Goal: Understand process/instructions: Learn how to perform a task or action

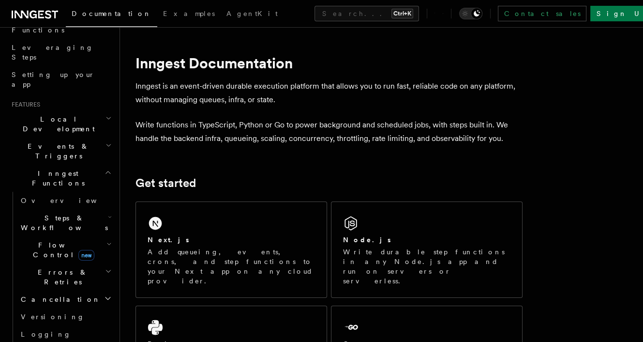
scroll to position [97, 0]
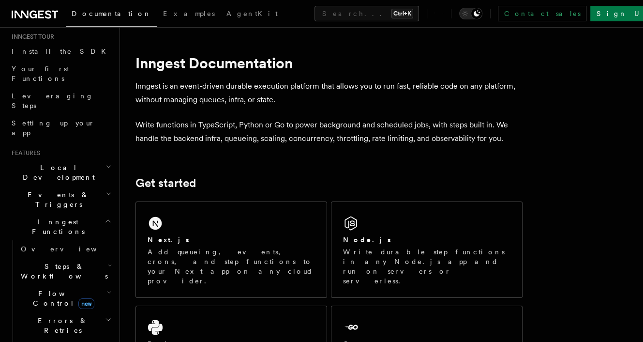
click at [105, 217] on icon "button" at bounding box center [108, 221] width 7 height 8
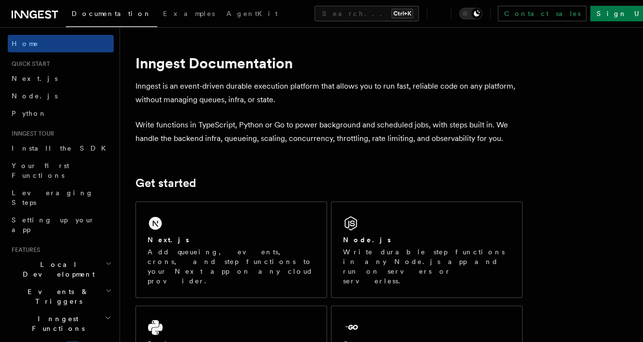
scroll to position [194, 0]
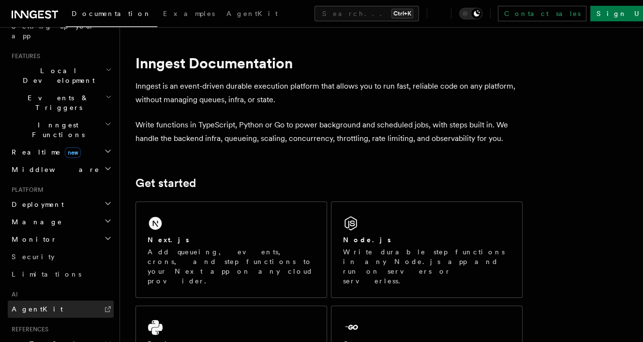
click at [47, 300] on link "AgentKit" at bounding box center [61, 308] width 106 height 17
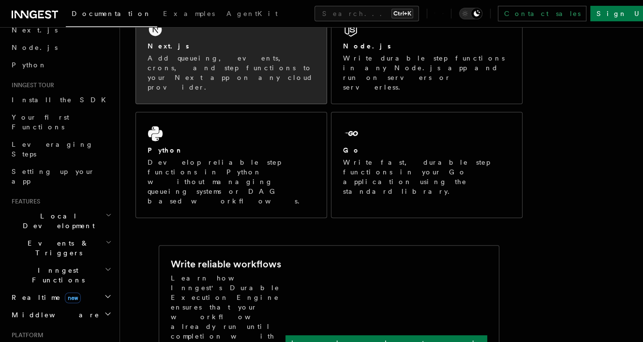
click at [182, 55] on p "Add queueing, events, crons, and step functions to your Next app on any cloud p…" at bounding box center [232, 72] width 168 height 39
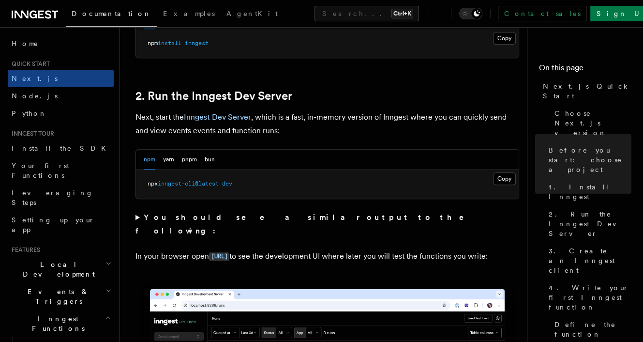
scroll to position [678, 0]
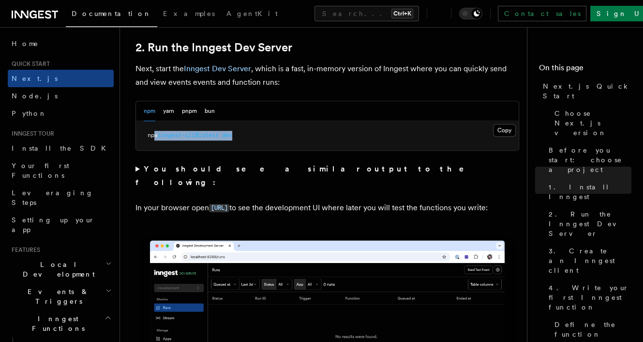
drag, startPoint x: 155, startPoint y: 135, endPoint x: 288, endPoint y: 135, distance: 132.7
click at [288, 135] on pre "npx inngest-cli@latest dev" at bounding box center [327, 135] width 383 height 29
click at [498, 128] on button "Copy Copied" at bounding box center [504, 130] width 23 height 13
